Goal: Transaction & Acquisition: Purchase product/service

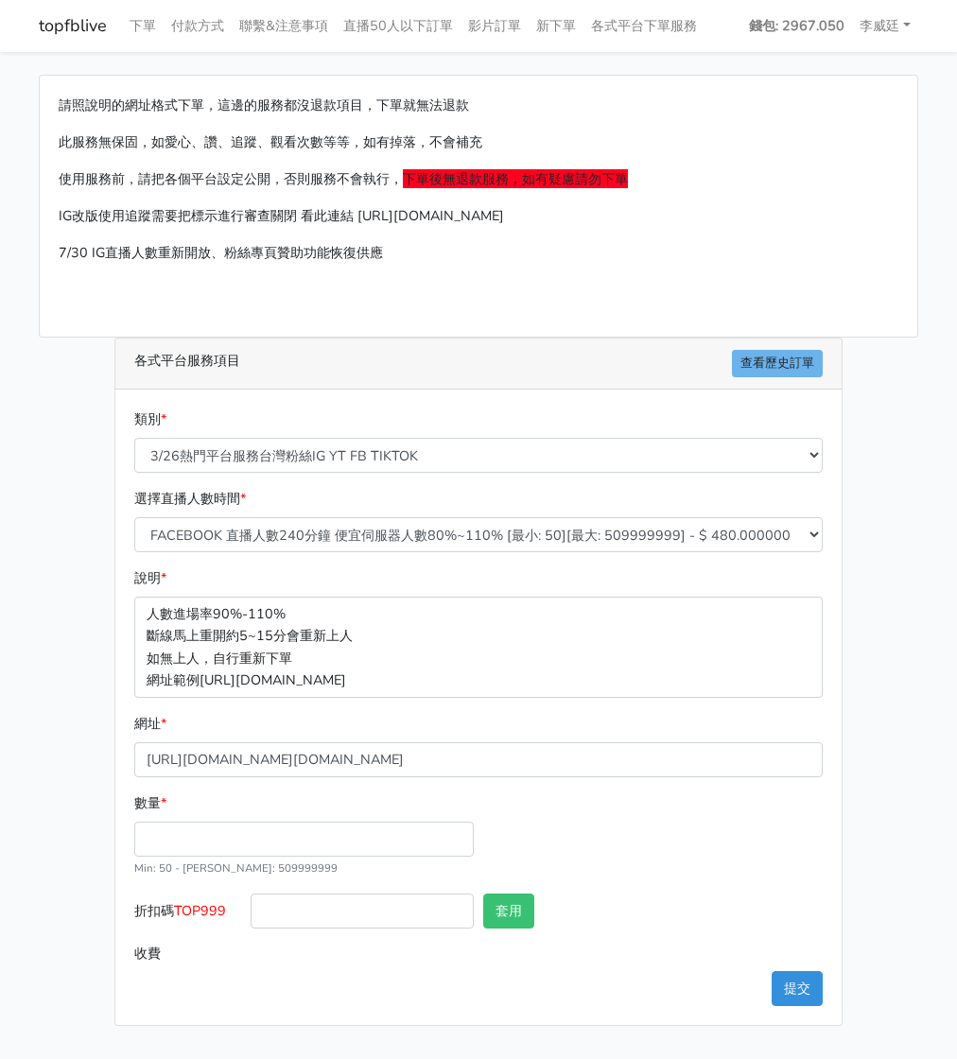
select select "3/26熱門平台服務台灣粉絲IG YT FB TIKTOK"
select select "669"
type input "[URL][DOMAIN_NAME][DOMAIN_NAME]"
drag, startPoint x: 193, startPoint y: 825, endPoint x: 201, endPoint y: 832, distance: 11.4
click at [195, 826] on input "數量 *" at bounding box center [303, 839] width 339 height 35
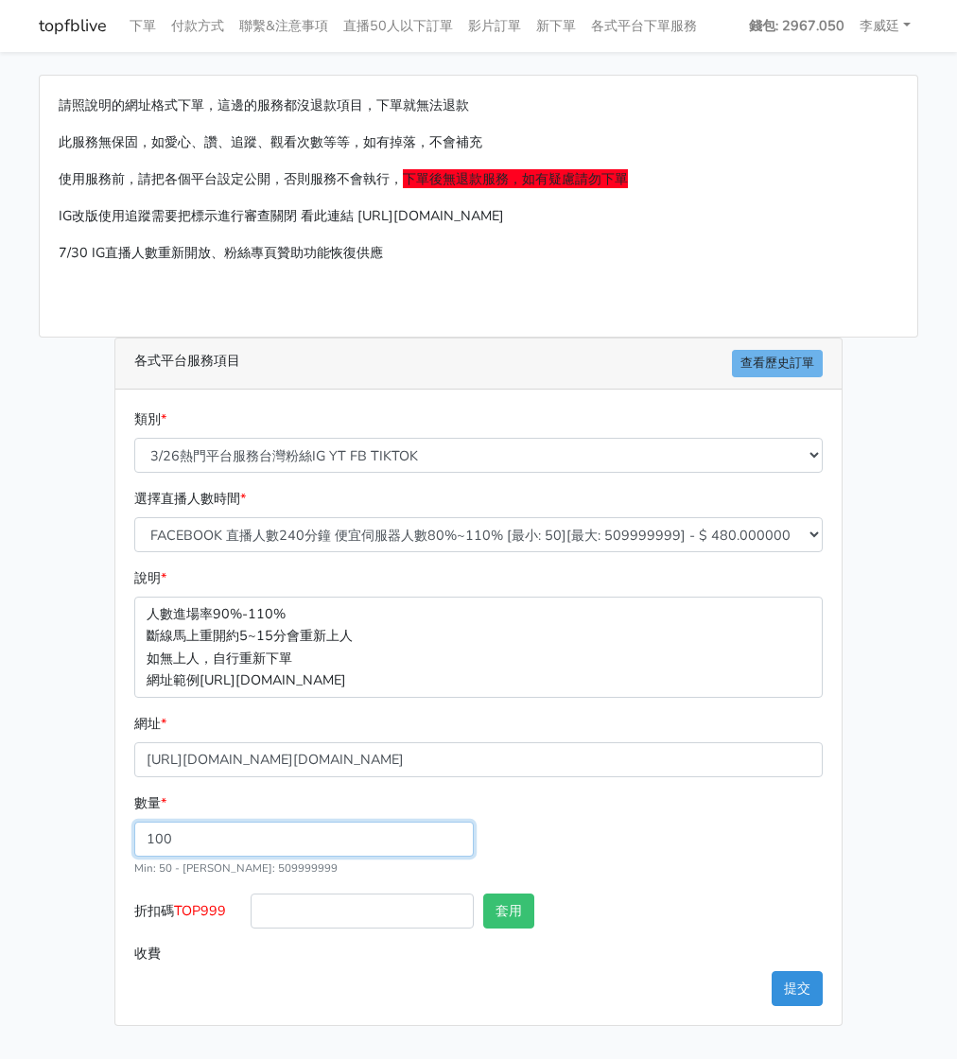
type input "100"
type input "48.000"
drag, startPoint x: 233, startPoint y: 910, endPoint x: 182, endPoint y: 906, distance: 51.2
click at [182, 906] on label "折扣碼 TOP999" at bounding box center [188, 915] width 116 height 43
copy span "TOP999"
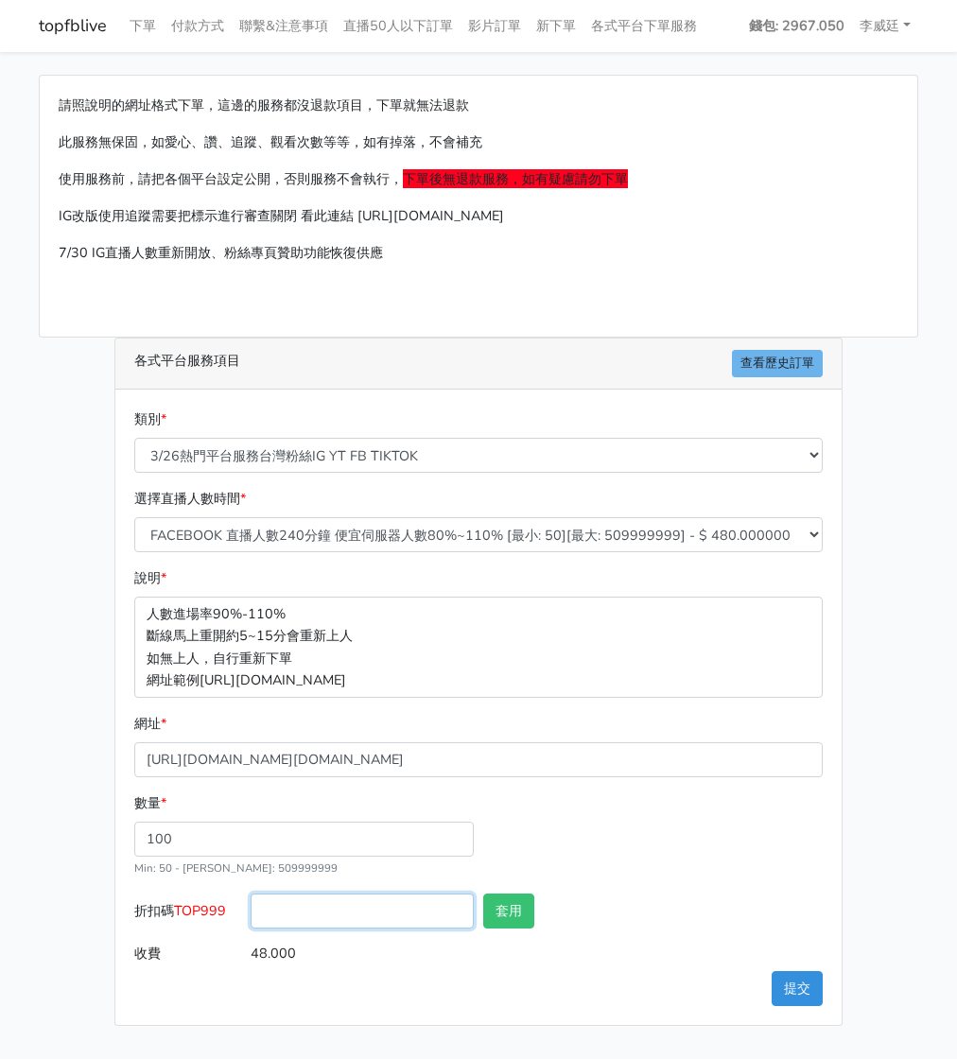
click at [342, 910] on input "折扣碼 TOP999" at bounding box center [362, 911] width 223 height 35
paste input "TOP999"
type input "TOP999"
click at [511, 899] on button "套用" at bounding box center [508, 911] width 51 height 35
click at [796, 983] on button "提交" at bounding box center [797, 988] width 51 height 35
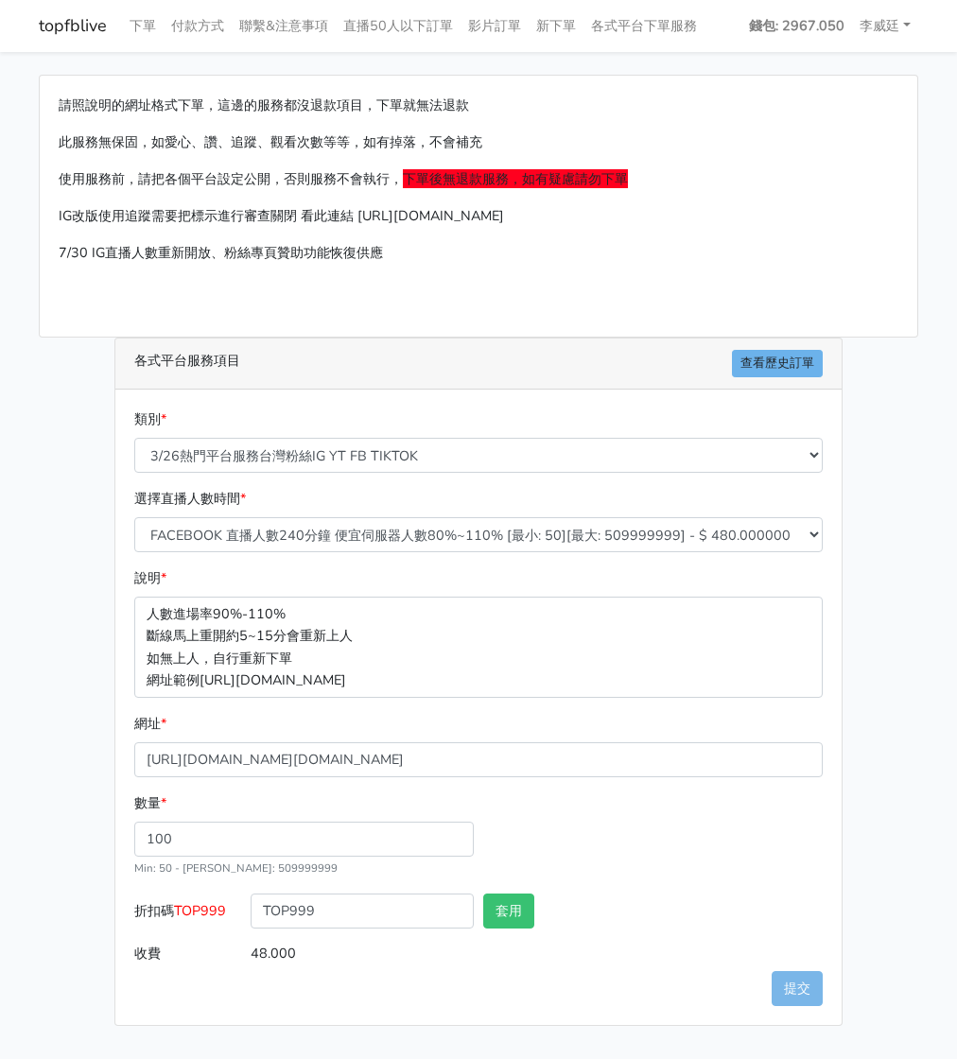
type input "套用失敗"
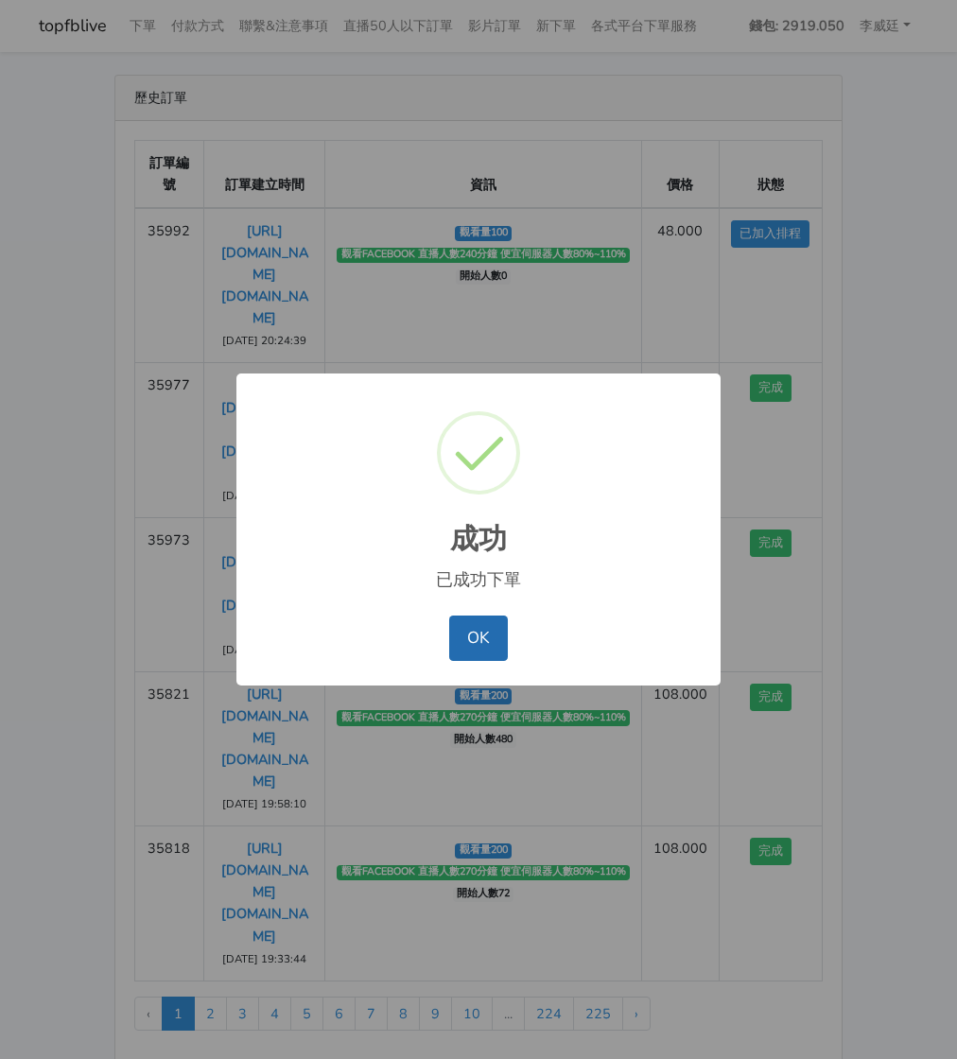
click at [477, 650] on button "OK" at bounding box center [478, 638] width 58 height 45
